Goal: Task Accomplishment & Management: Use online tool/utility

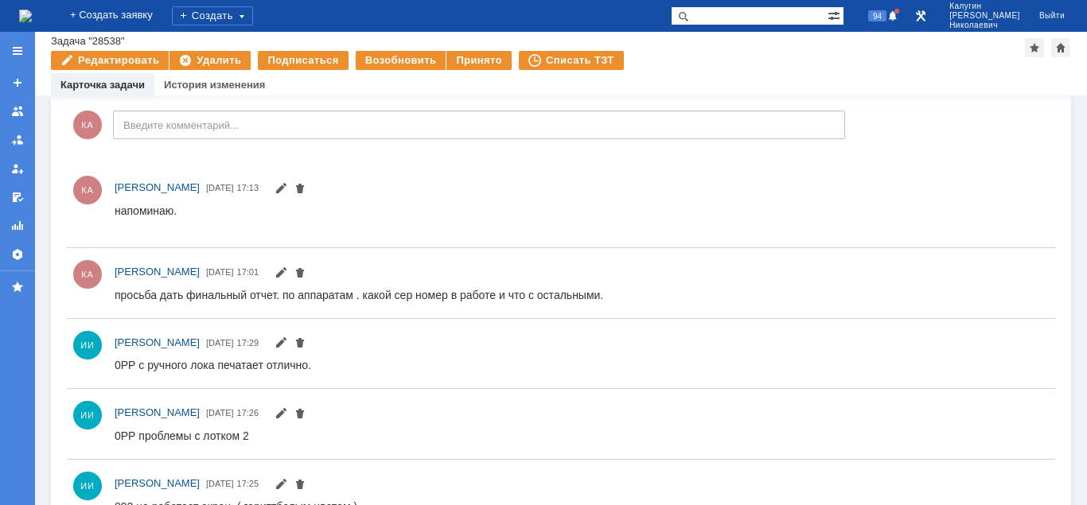
scroll to position [244, 0]
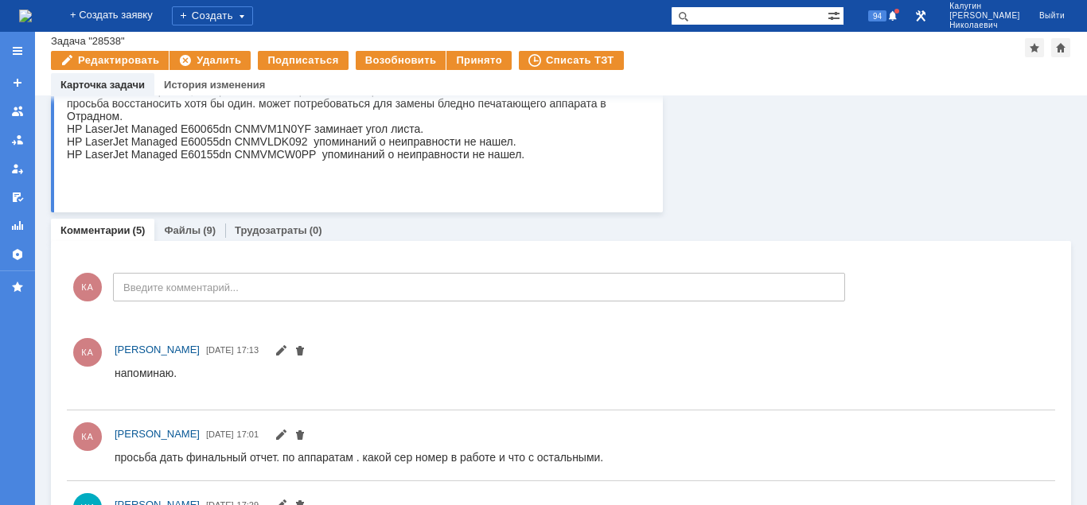
click at [181, 231] on link "Файлы" at bounding box center [182, 230] width 37 height 12
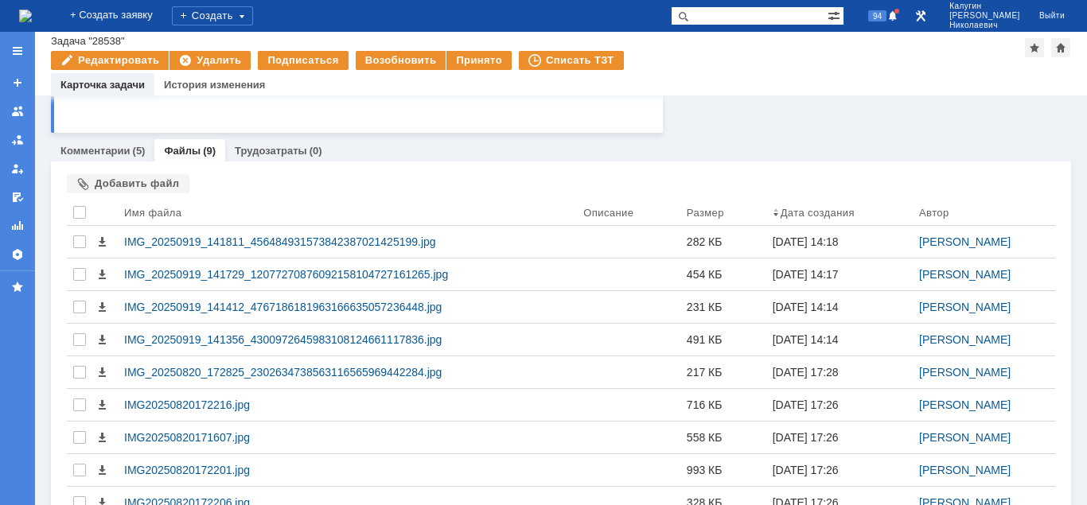
scroll to position [383, 0]
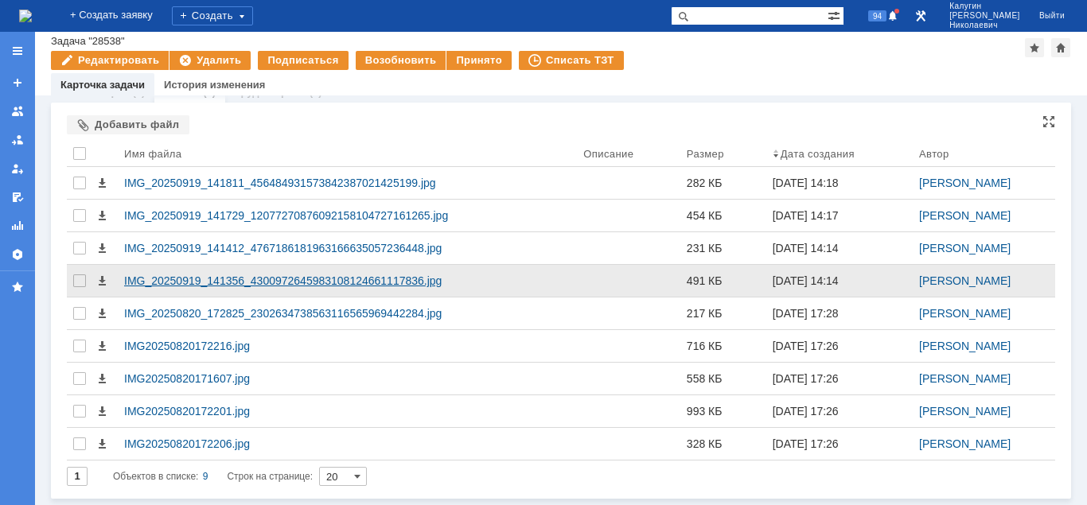
click at [287, 276] on div "IMG_20250919_141356_4300972645983108124661117836.jpg" at bounding box center [347, 281] width 446 height 13
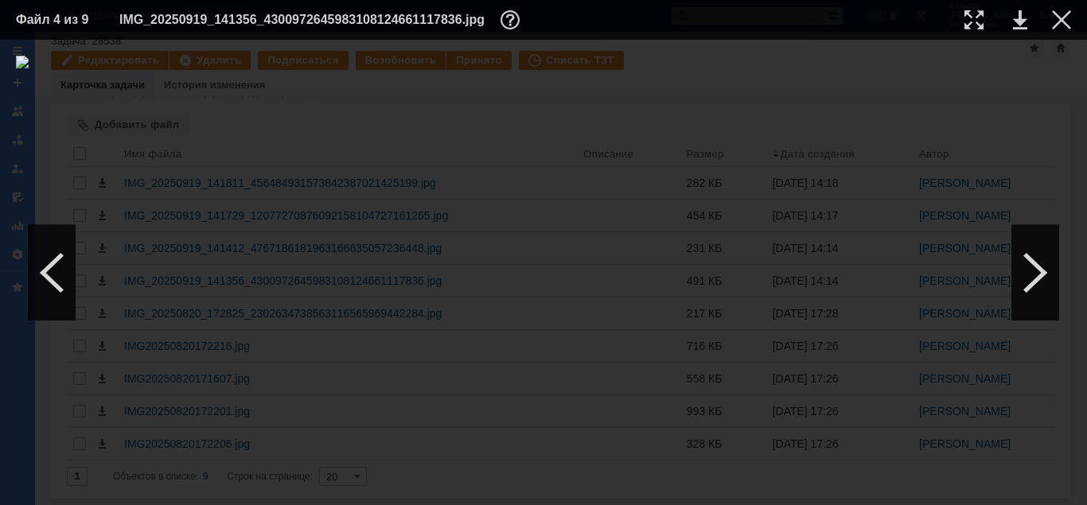
drag, startPoint x: 1064, startPoint y: 22, endPoint x: 973, endPoint y: 40, distance: 92.4
click at [1063, 22] on div at bounding box center [1061, 19] width 19 height 19
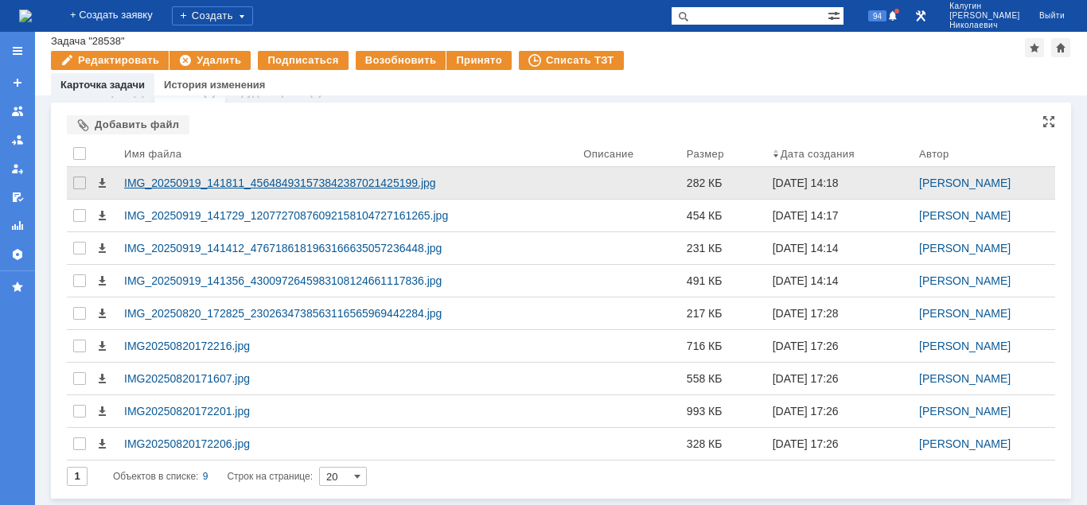
click at [395, 173] on div "IMG_20250919_141811_456484931573842387021425199.jpg" at bounding box center [347, 183] width 459 height 32
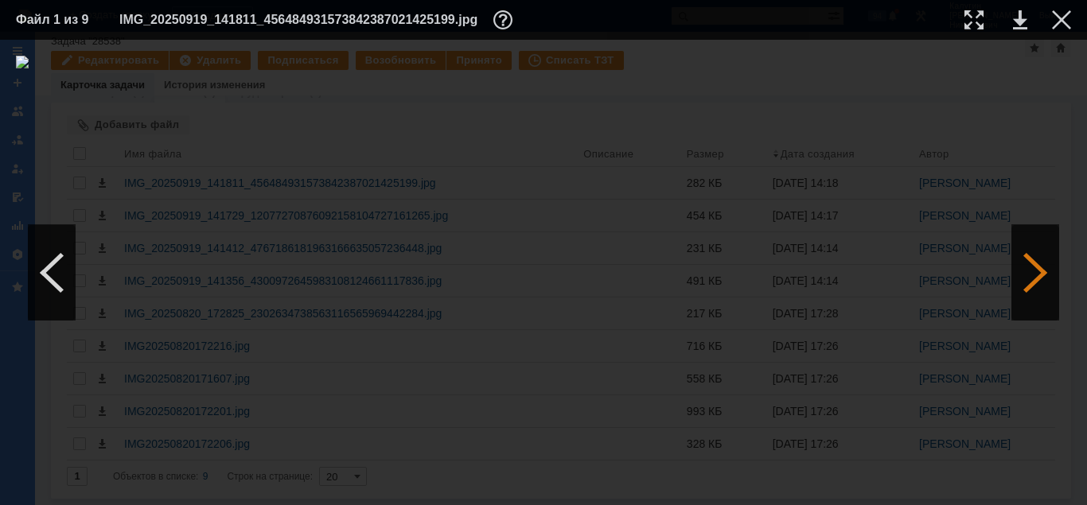
click at [1040, 275] on div at bounding box center [1036, 273] width 48 height 96
click at [978, 22] on div at bounding box center [974, 19] width 19 height 19
click at [1034, 260] on div at bounding box center [1036, 273] width 48 height 96
click at [1038, 245] on div at bounding box center [1036, 273] width 48 height 96
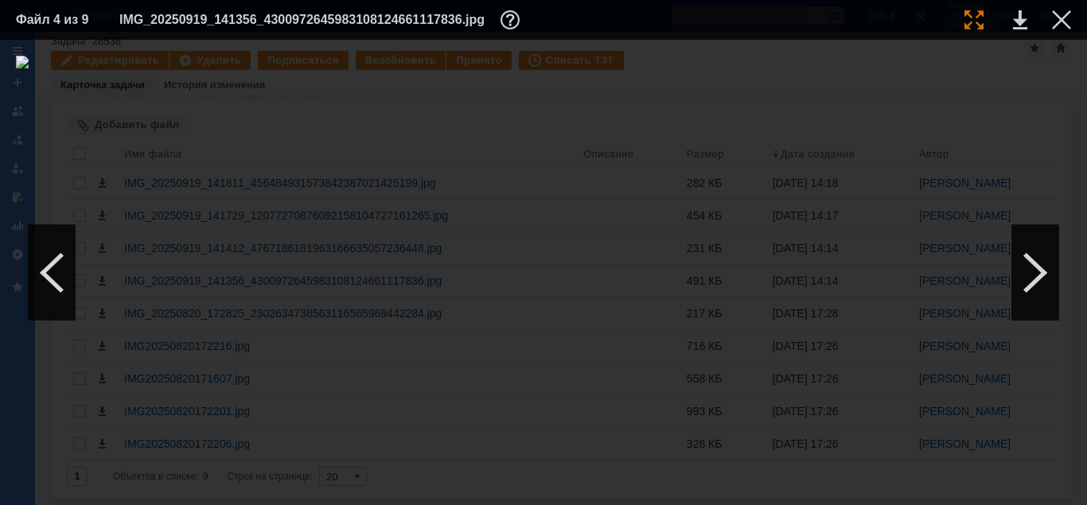
click at [981, 14] on div at bounding box center [974, 19] width 19 height 19
click at [1062, 24] on div at bounding box center [1061, 19] width 19 height 19
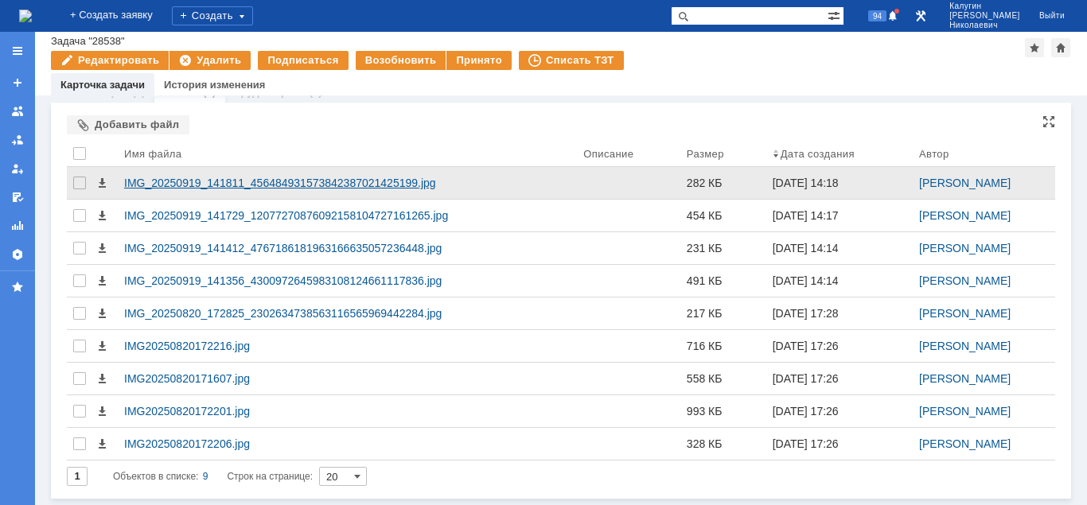
click at [210, 187] on div "IMG_20250919_141811_456484931573842387021425199.jpg" at bounding box center [347, 183] width 446 height 13
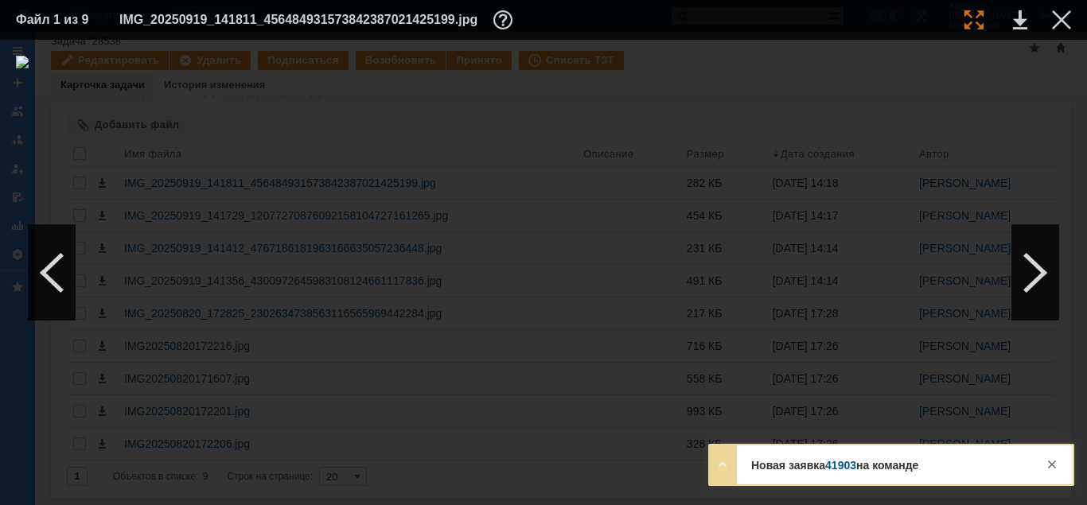
click at [973, 23] on div at bounding box center [974, 19] width 19 height 19
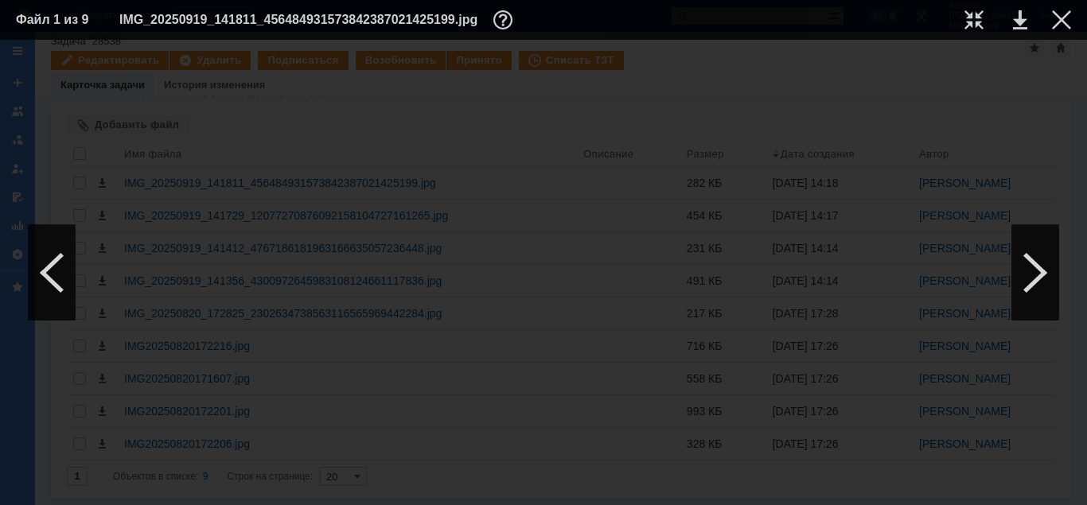
scroll to position [1542, 687]
click at [1063, 15] on div at bounding box center [1061, 19] width 19 height 19
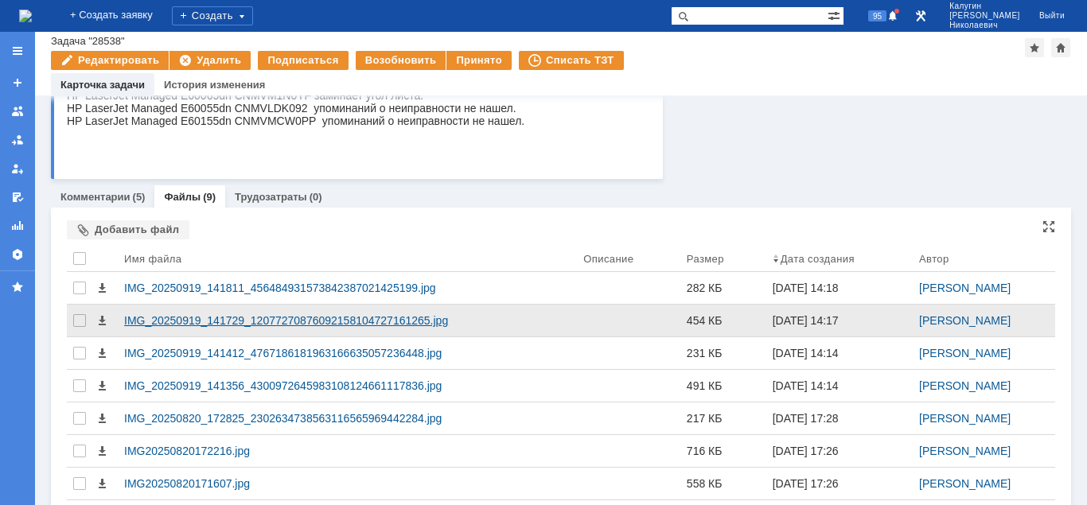
scroll to position [139, 0]
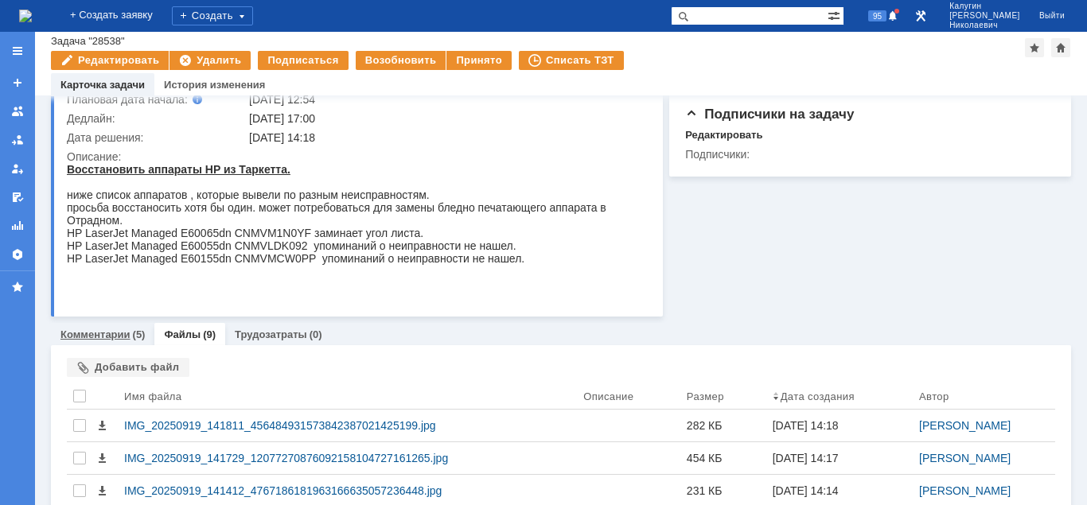
click at [122, 339] on link "Комментарии" at bounding box center [95, 335] width 70 height 12
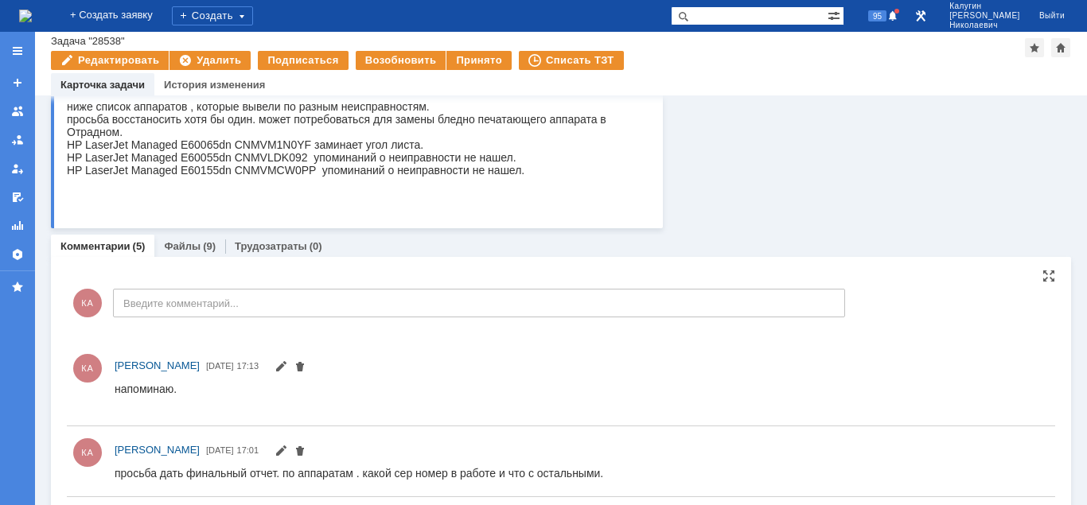
scroll to position [220, 0]
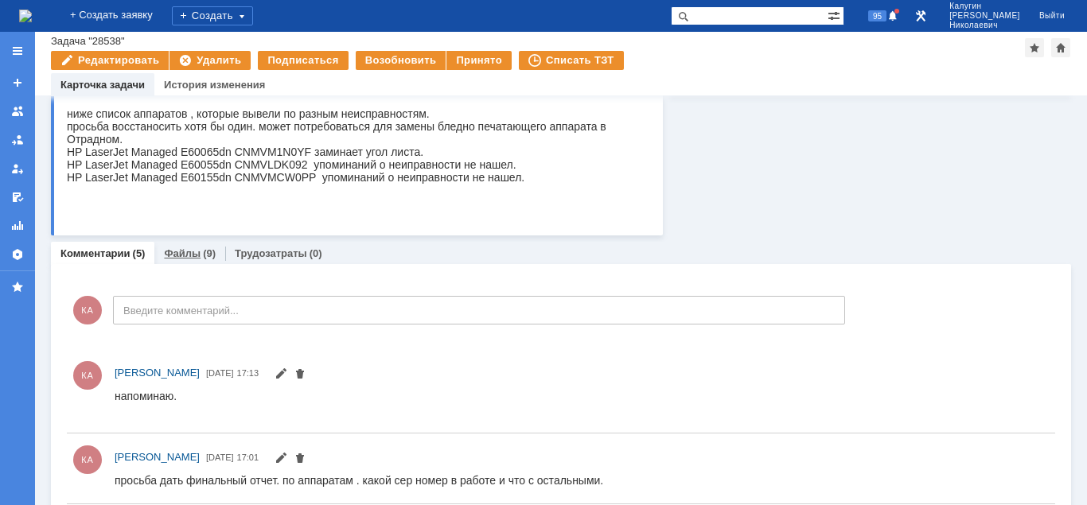
click at [185, 252] on link "Файлы" at bounding box center [182, 254] width 37 height 12
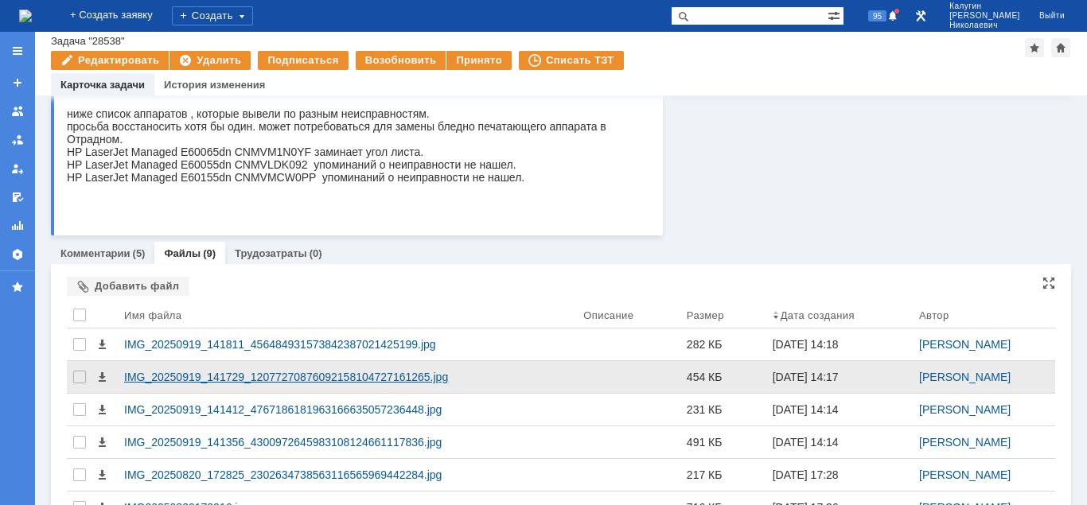
click at [325, 376] on div "IMG_20250919_141729_12077270876092158104727161265.jpg" at bounding box center [347, 377] width 446 height 13
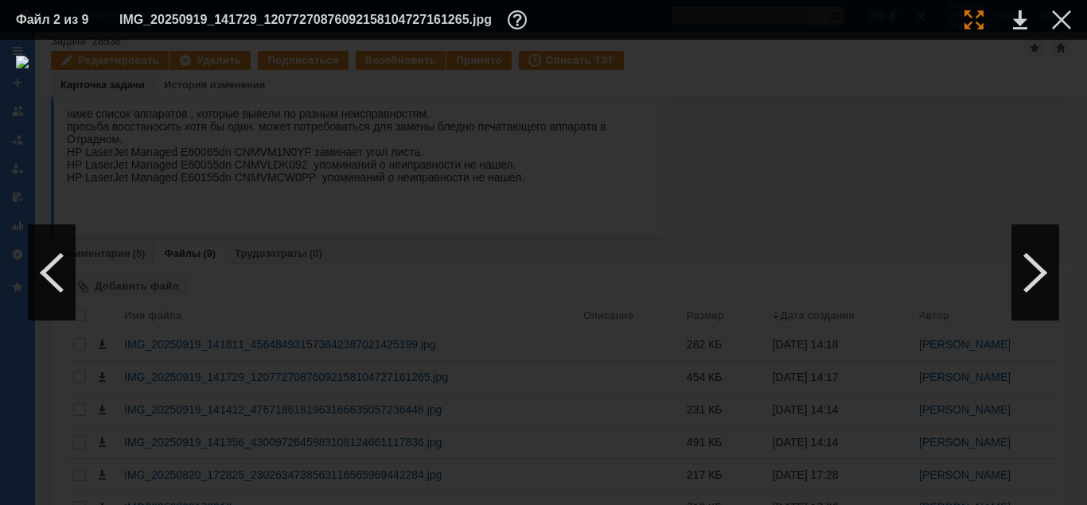
click at [969, 24] on div at bounding box center [974, 19] width 19 height 19
drag, startPoint x: 509, startPoint y: 499, endPoint x: 553, endPoint y: 485, distance: 46.1
click at [548, 490] on div at bounding box center [543, 273] width 1087 height 466
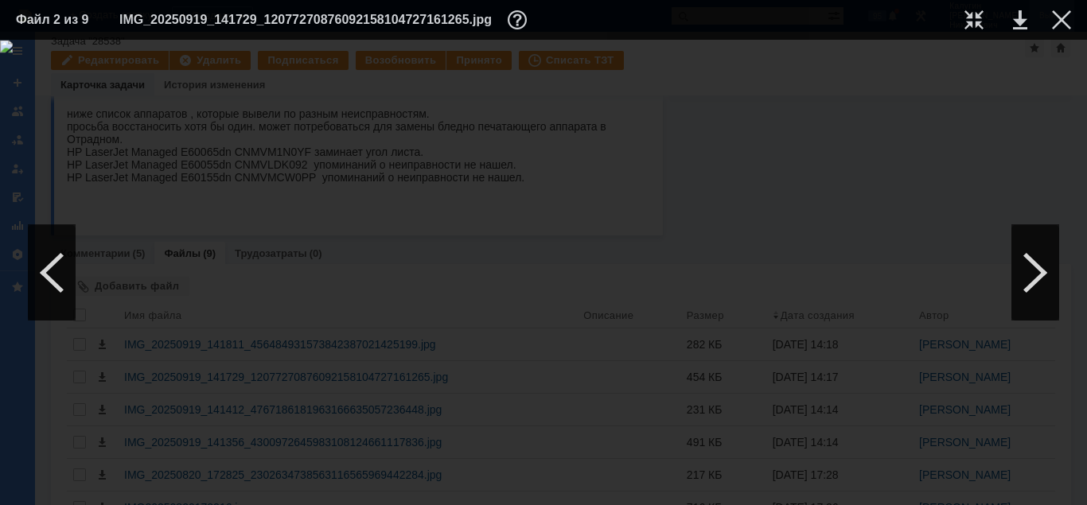
drag, startPoint x: 1062, startPoint y: 19, endPoint x: 1056, endPoint y: 30, distance: 12.5
click at [1062, 20] on div at bounding box center [1061, 19] width 19 height 19
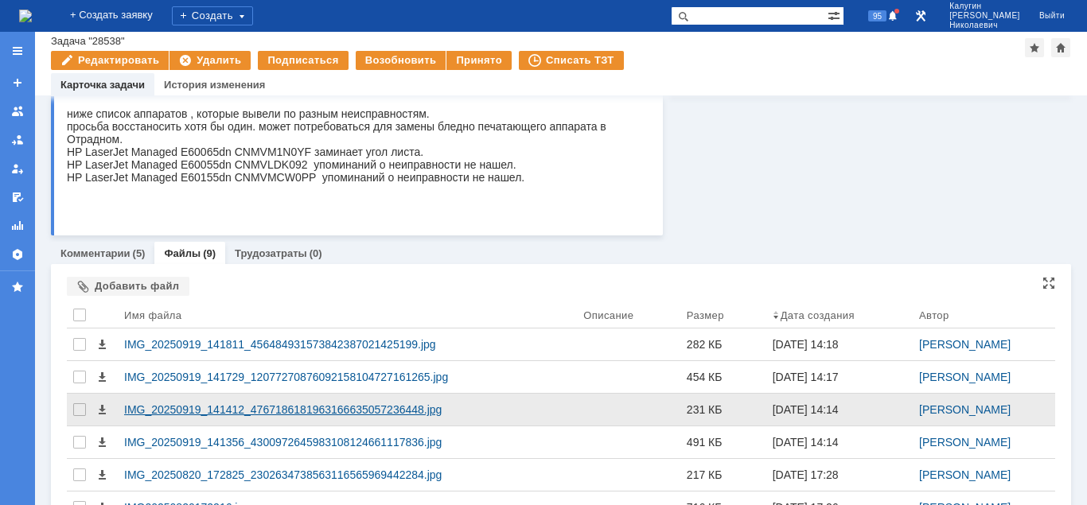
click at [409, 412] on div "IMG_20250919_141412_4767186181963166635057236448.jpg" at bounding box center [347, 409] width 446 height 13
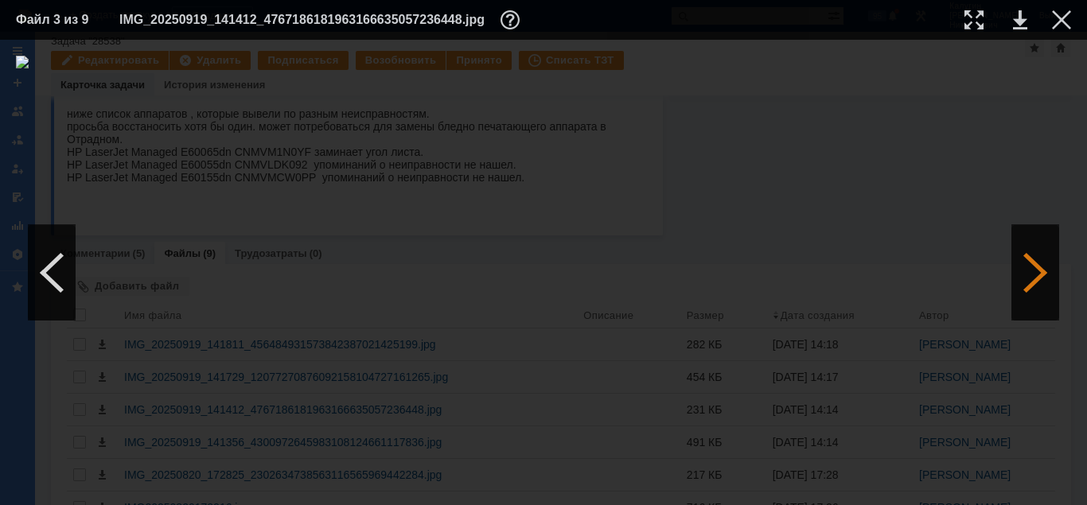
click at [1044, 264] on div at bounding box center [1036, 273] width 48 height 96
click at [977, 16] on div at bounding box center [974, 19] width 19 height 19
drag, startPoint x: 1066, startPoint y: 18, endPoint x: 1060, endPoint y: 25, distance: 9.6
click at [1066, 18] on div at bounding box center [1061, 19] width 19 height 19
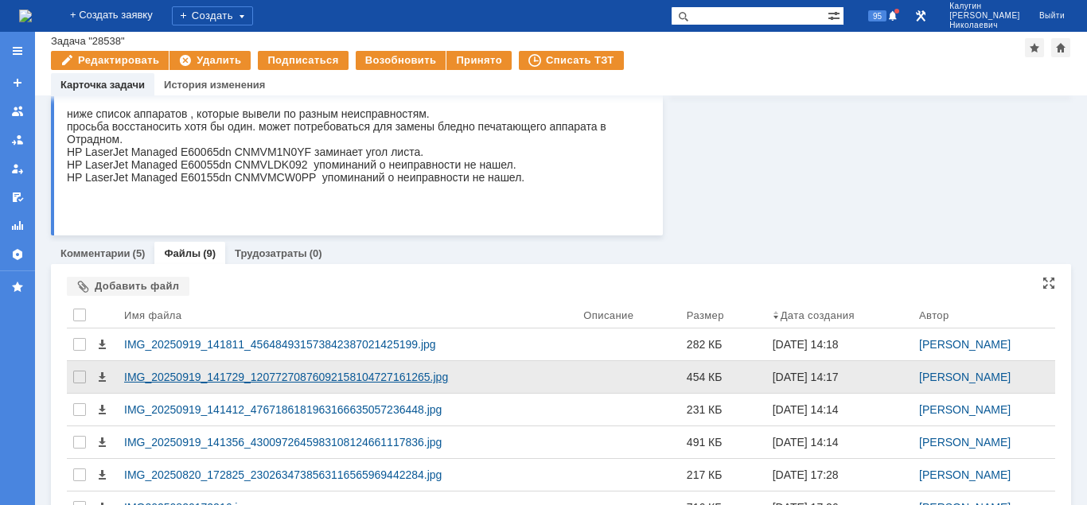
click at [389, 377] on div "IMG_20250919_141729_12077270876092158104727161265.jpg" at bounding box center [347, 377] width 446 height 13
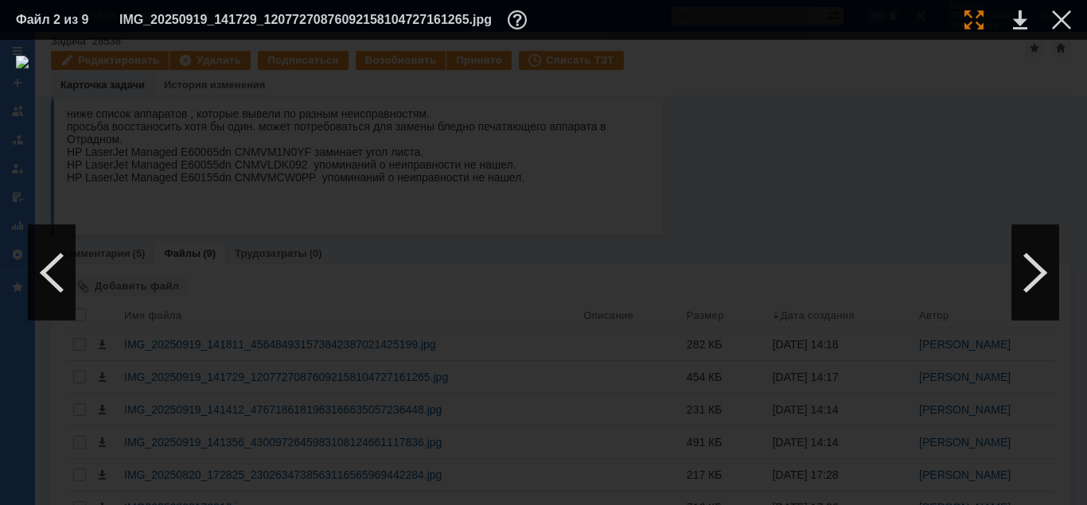
click at [969, 20] on div at bounding box center [974, 19] width 19 height 19
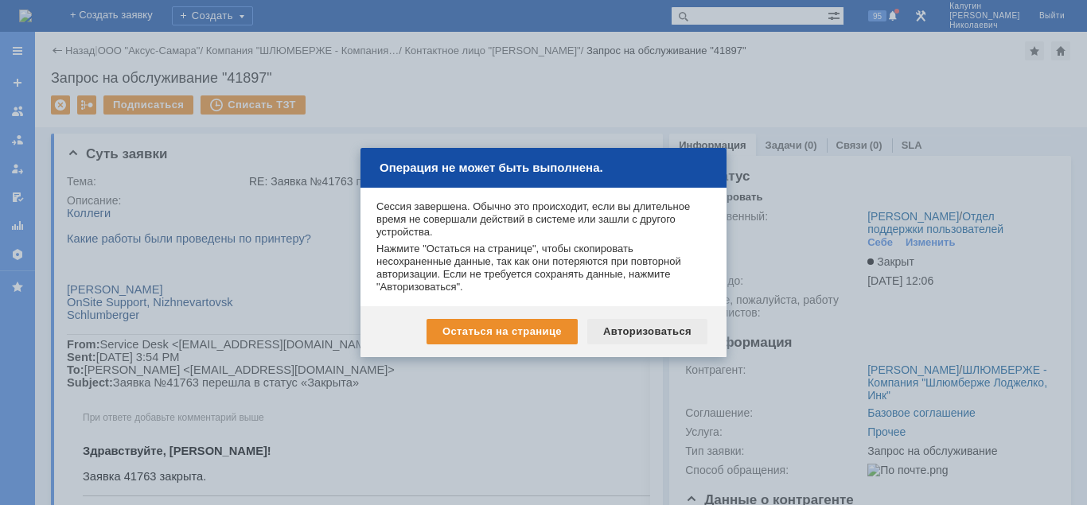
click at [624, 324] on div "Авторизоваться" at bounding box center [647, 331] width 120 height 25
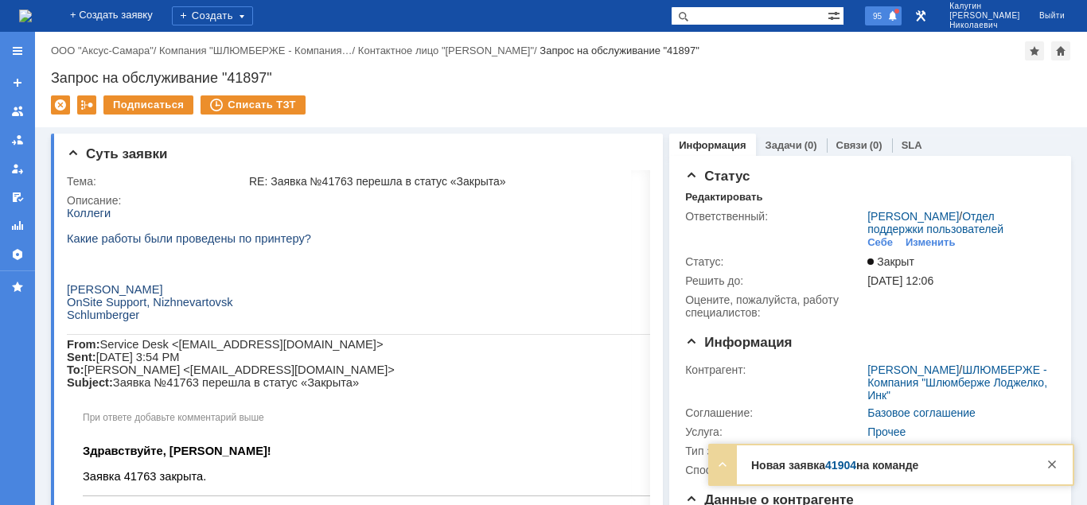
click at [902, 20] on div "95" at bounding box center [883, 15] width 37 height 19
